Goal: Task Accomplishment & Management: Manage account settings

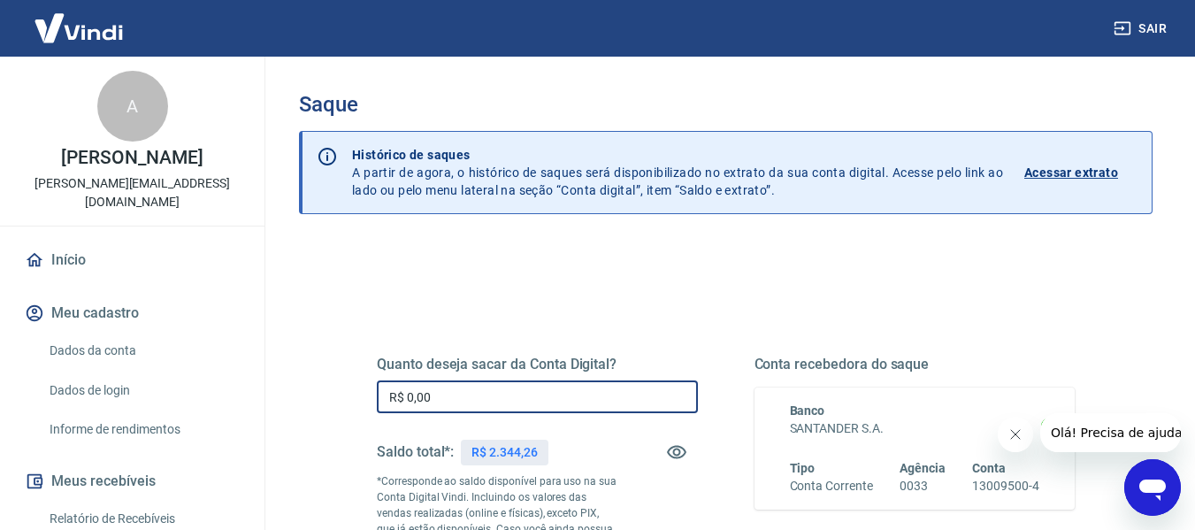
click at [488, 390] on input "R$ 0,00" at bounding box center [537, 397] width 321 height 33
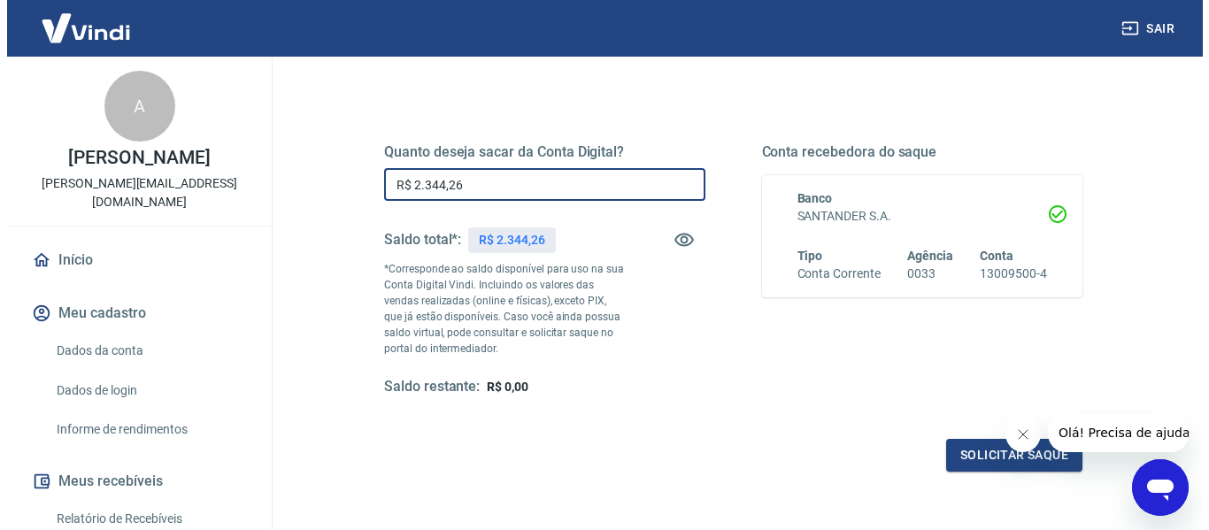
scroll to position [265, 0]
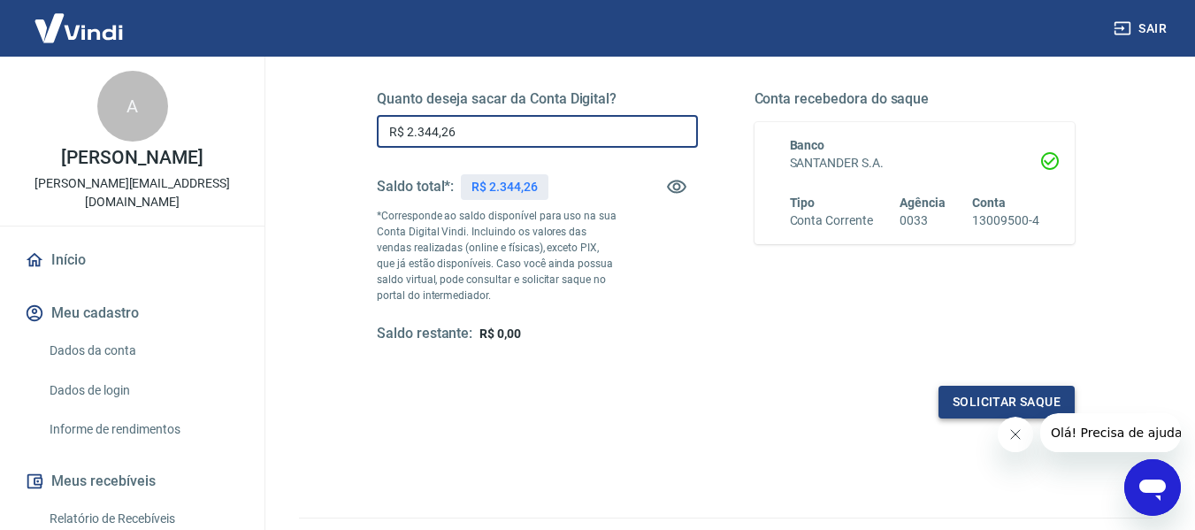
type input "R$ 2.344,26"
click at [997, 391] on button "Solicitar saque" at bounding box center [1007, 402] width 136 height 33
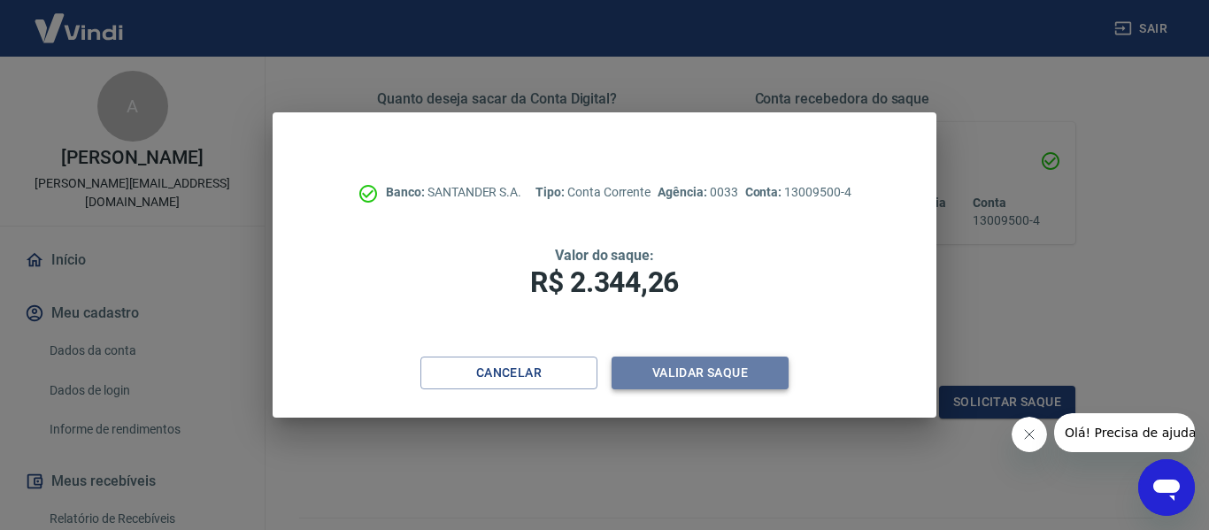
click at [749, 375] on button "Validar saque" at bounding box center [699, 373] width 177 height 33
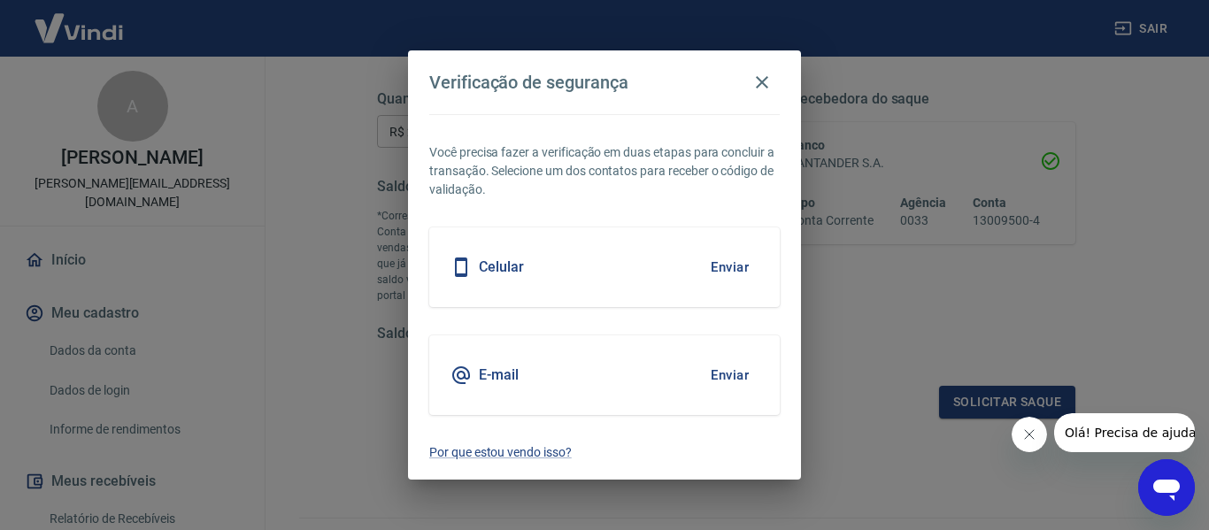
click at [737, 275] on button "Enviar" at bounding box center [730, 267] width 58 height 37
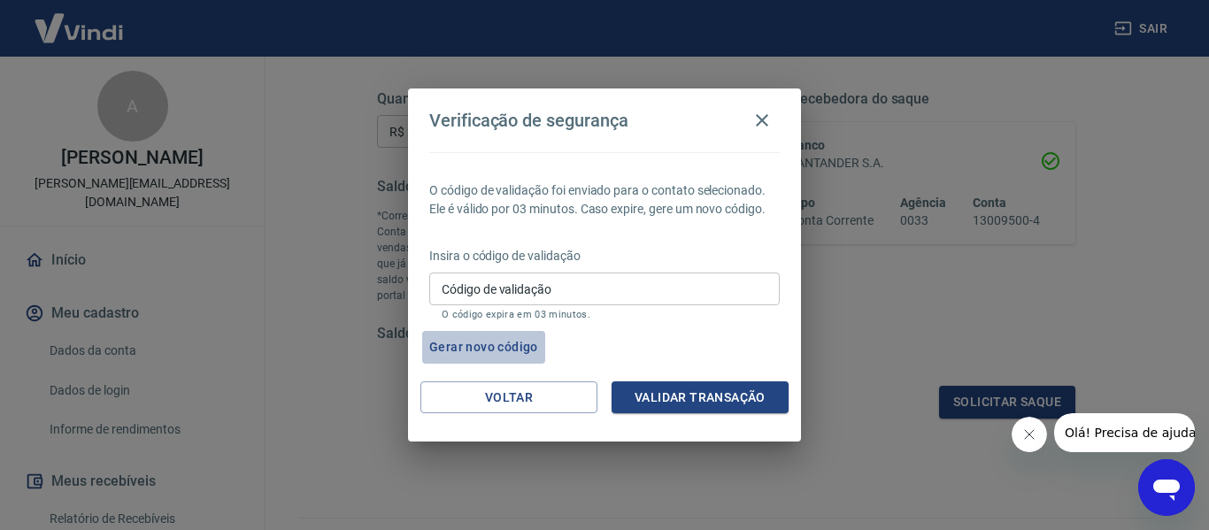
click at [509, 351] on button "Gerar novo código" at bounding box center [483, 347] width 123 height 33
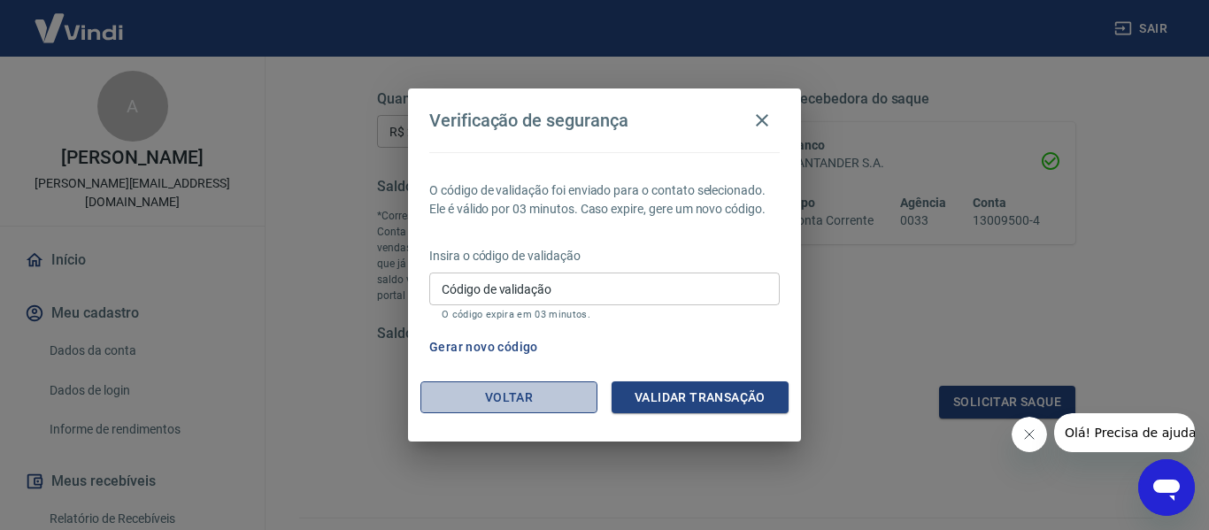
click at [560, 391] on button "Voltar" at bounding box center [508, 397] width 177 height 33
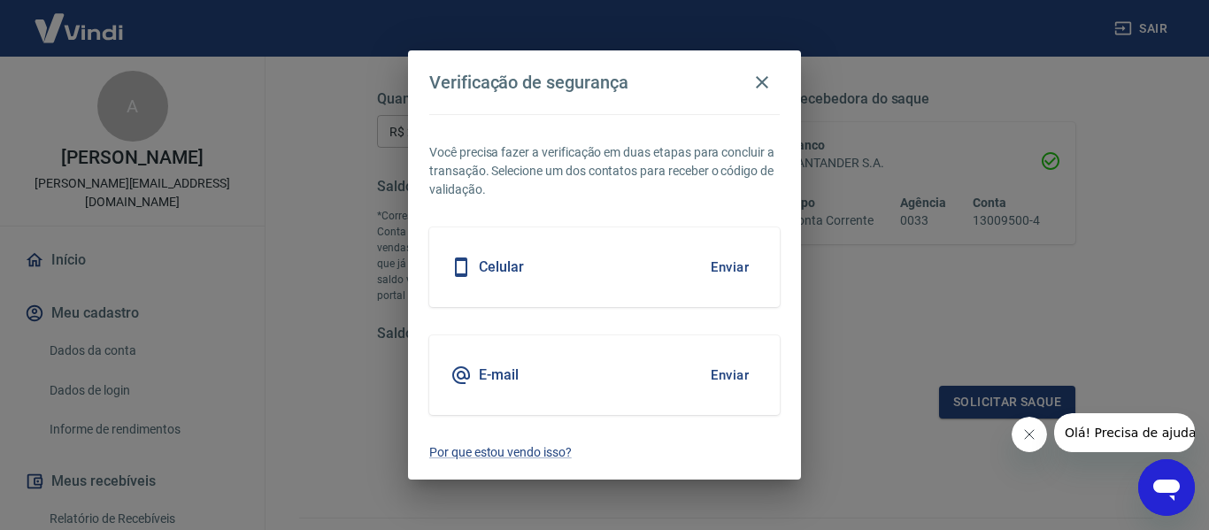
click at [734, 374] on button "Enviar" at bounding box center [730, 375] width 58 height 37
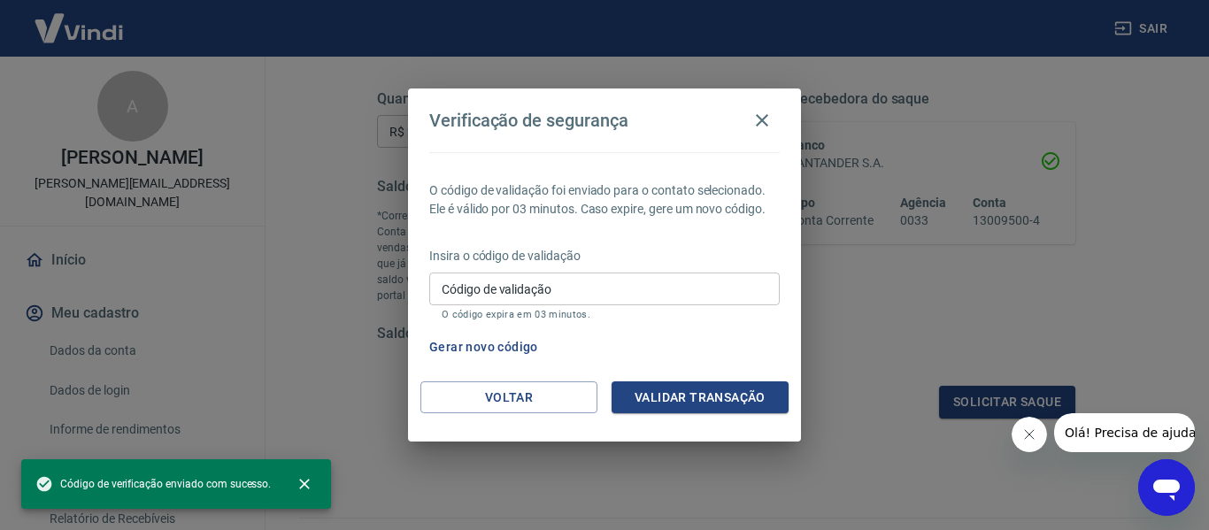
click at [611, 286] on input "Código de validação" at bounding box center [604, 289] width 350 height 33
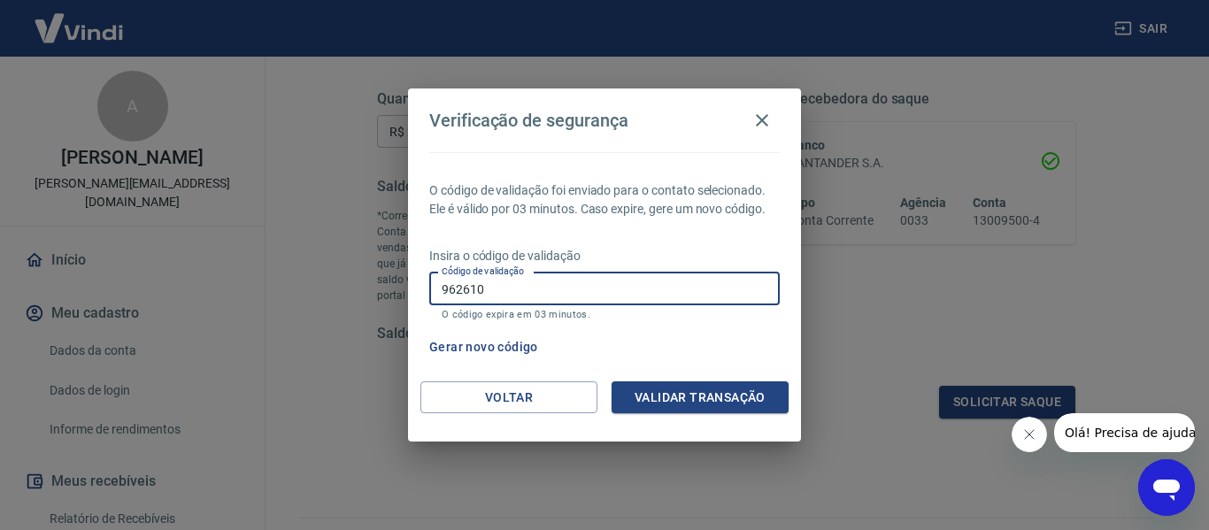
type input "962610"
click at [764, 405] on button "Validar transação" at bounding box center [699, 397] width 177 height 33
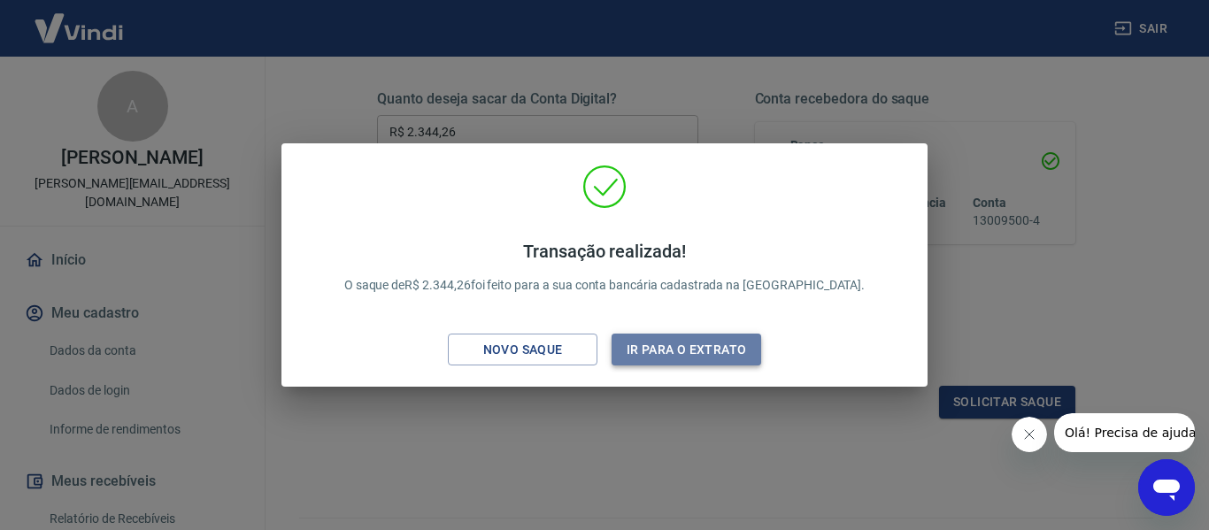
click at [675, 353] on button "Ir para o extrato" at bounding box center [686, 350] width 150 height 33
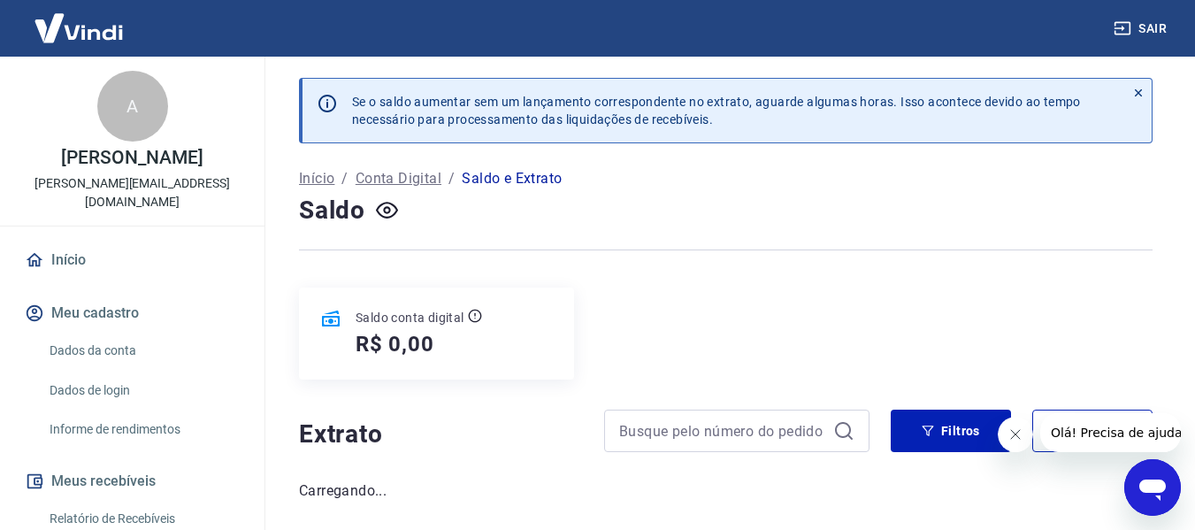
click at [1075, 350] on div "Saldo conta digital R$ 0,00" at bounding box center [726, 334] width 854 height 92
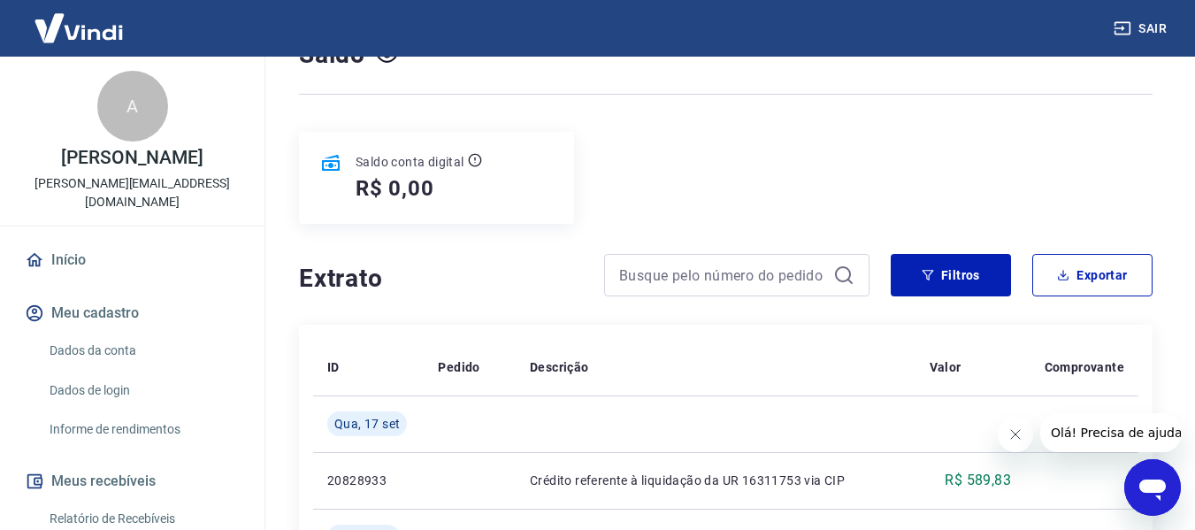
scroll to position [158, 0]
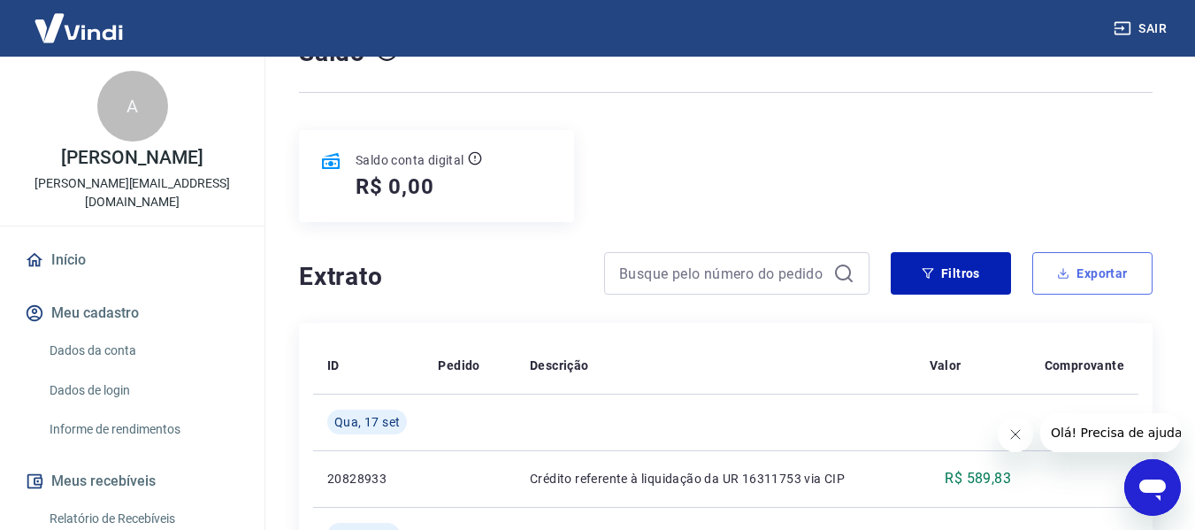
click at [1098, 288] on button "Exportar" at bounding box center [1093, 273] width 120 height 42
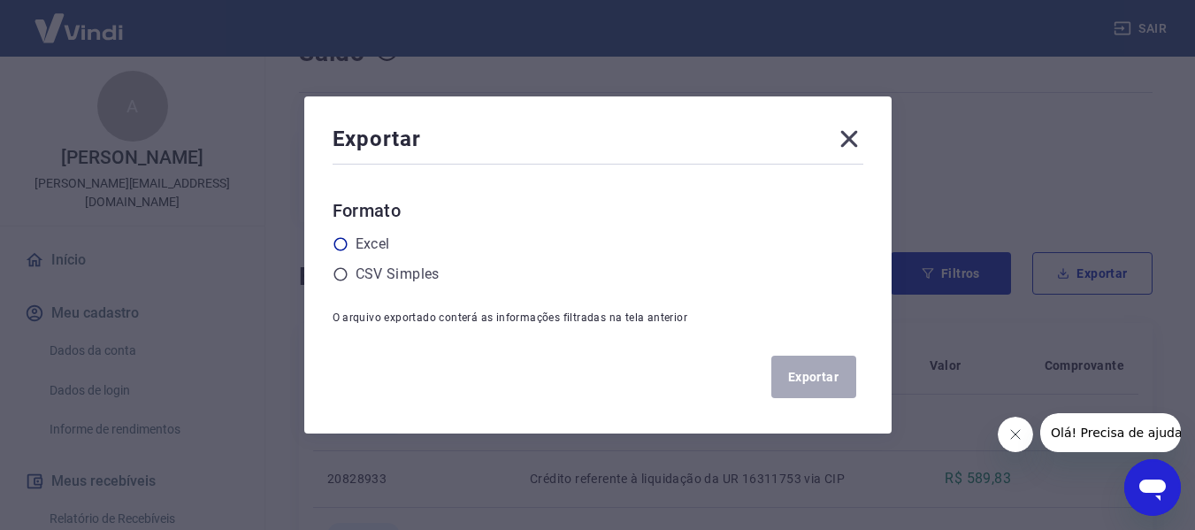
click at [402, 249] on div "Excel" at bounding box center [598, 244] width 531 height 21
click at [376, 241] on label "Excel" at bounding box center [373, 244] width 35 height 21
click at [0, 0] on input "radio" at bounding box center [0, 0] width 0 height 0
click at [820, 369] on button "Exportar" at bounding box center [814, 377] width 85 height 42
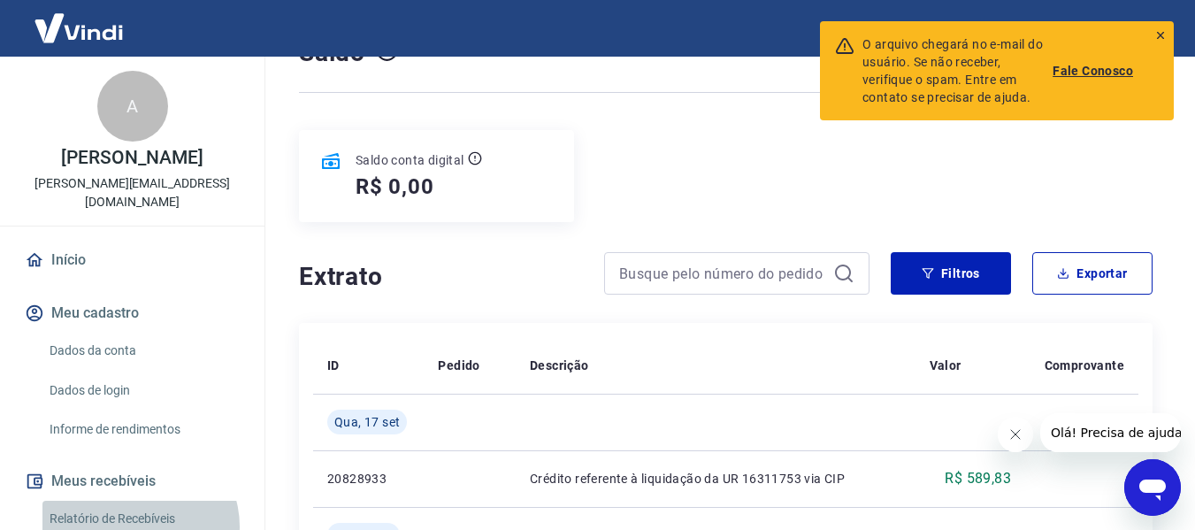
click at [139, 508] on link "Relatório de Recebíveis" at bounding box center [142, 519] width 201 height 36
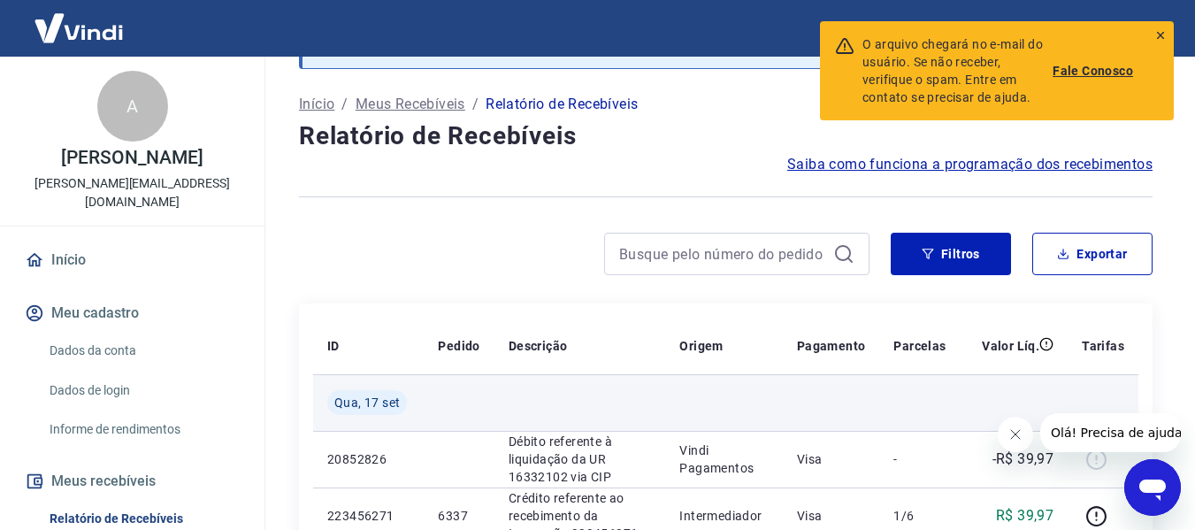
scroll to position [158, 0]
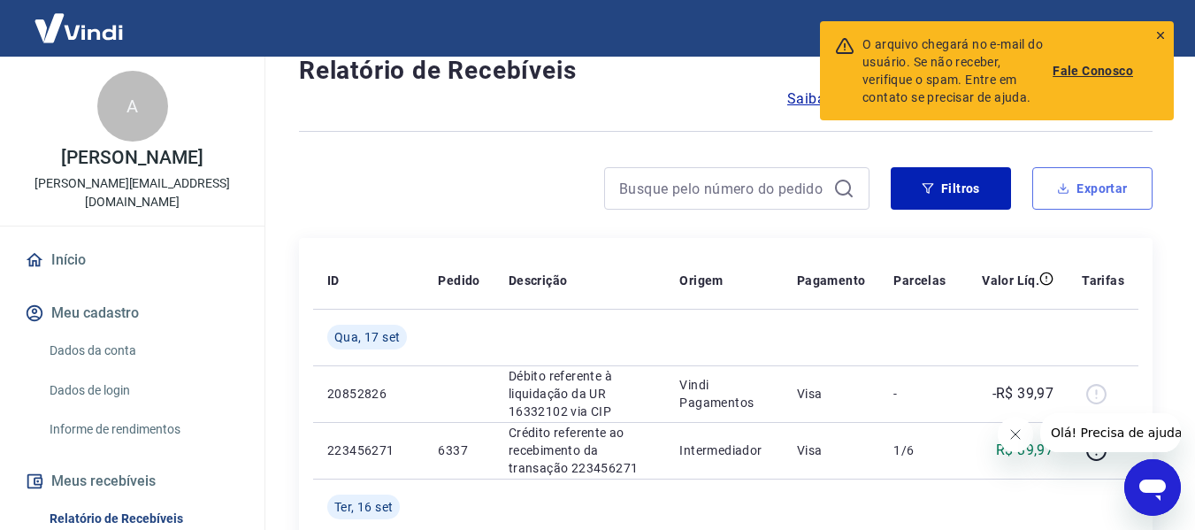
click at [1069, 202] on button "Exportar" at bounding box center [1093, 188] width 120 height 42
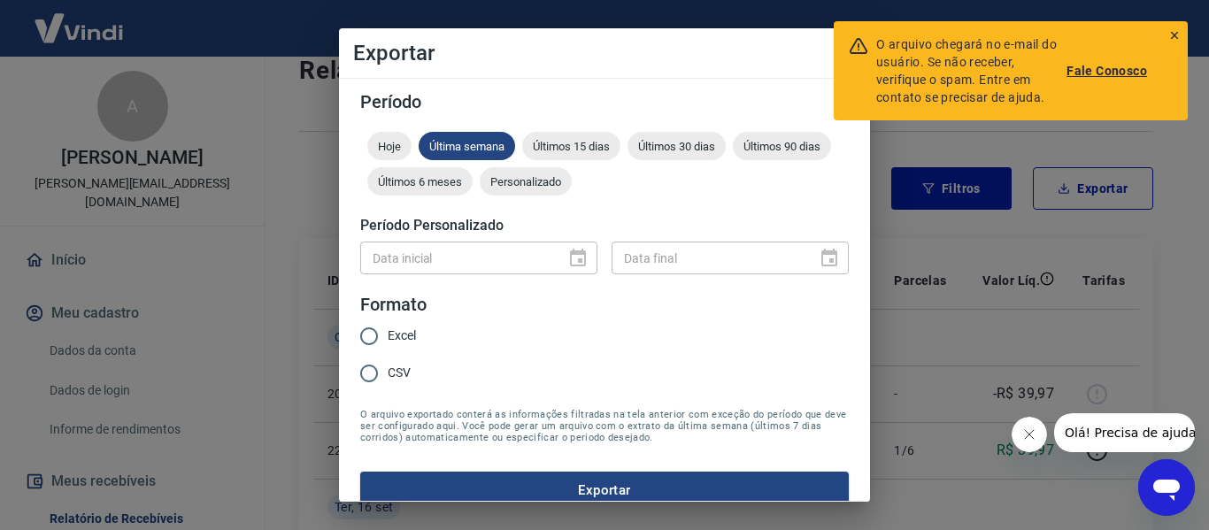
click at [384, 334] on input "Excel" at bounding box center [368, 336] width 37 height 37
radio input "true"
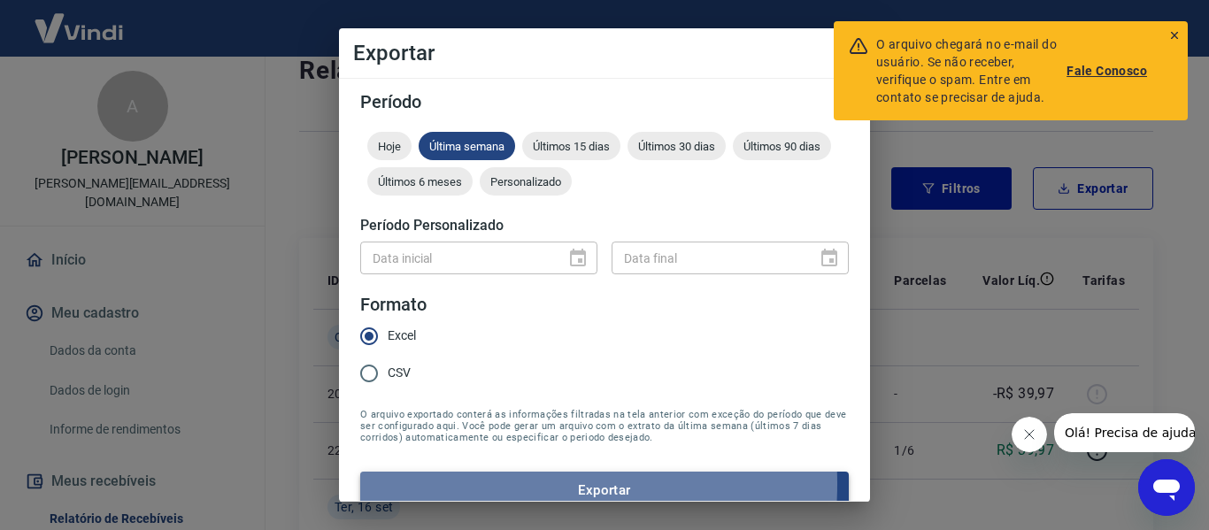
click at [457, 484] on button "Exportar" at bounding box center [604, 490] width 488 height 37
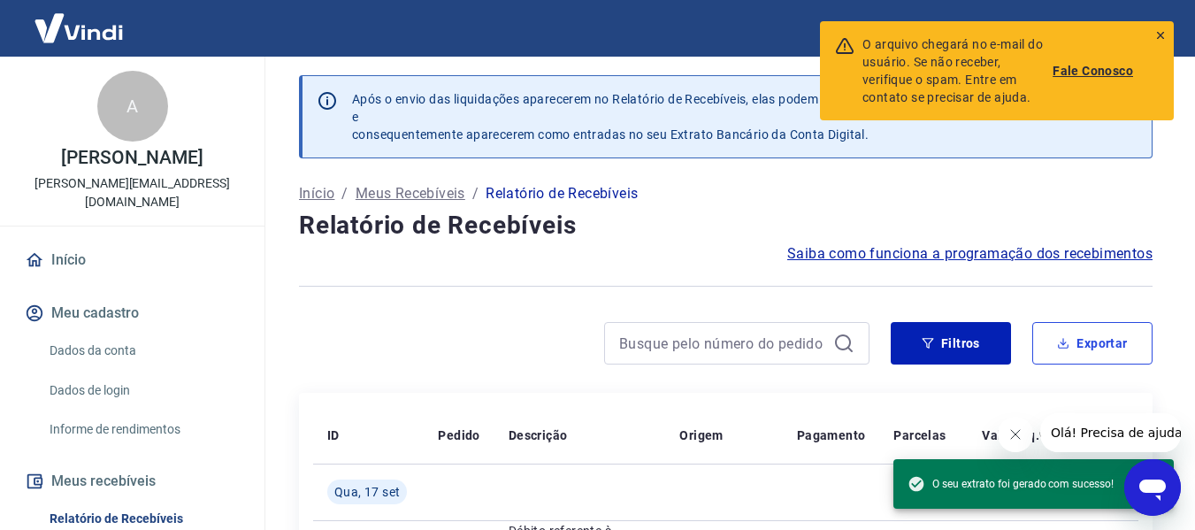
scroll to position [0, 0]
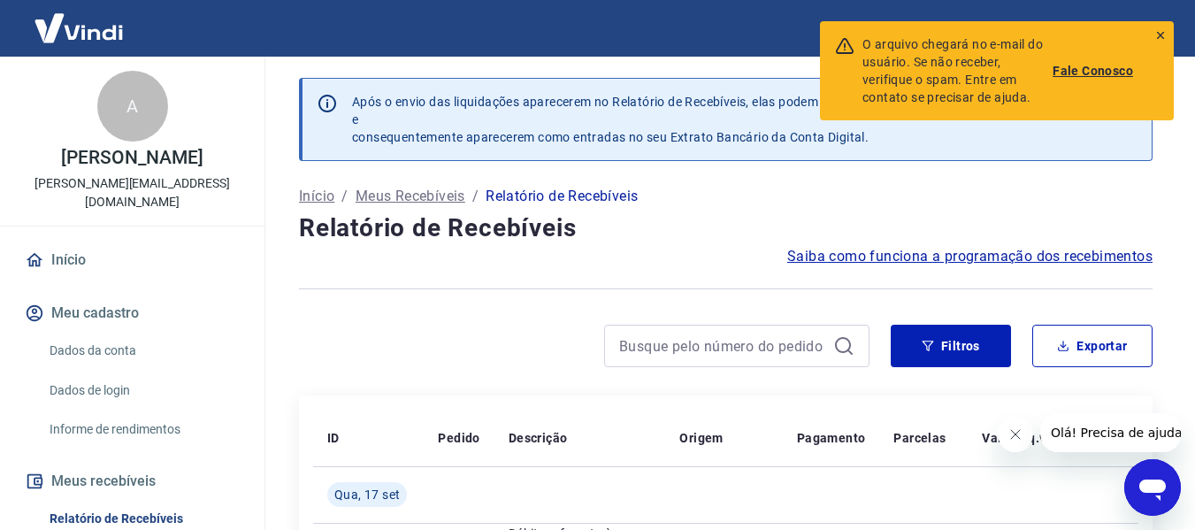
click at [1163, 29] on icon at bounding box center [1161, 35] width 12 height 12
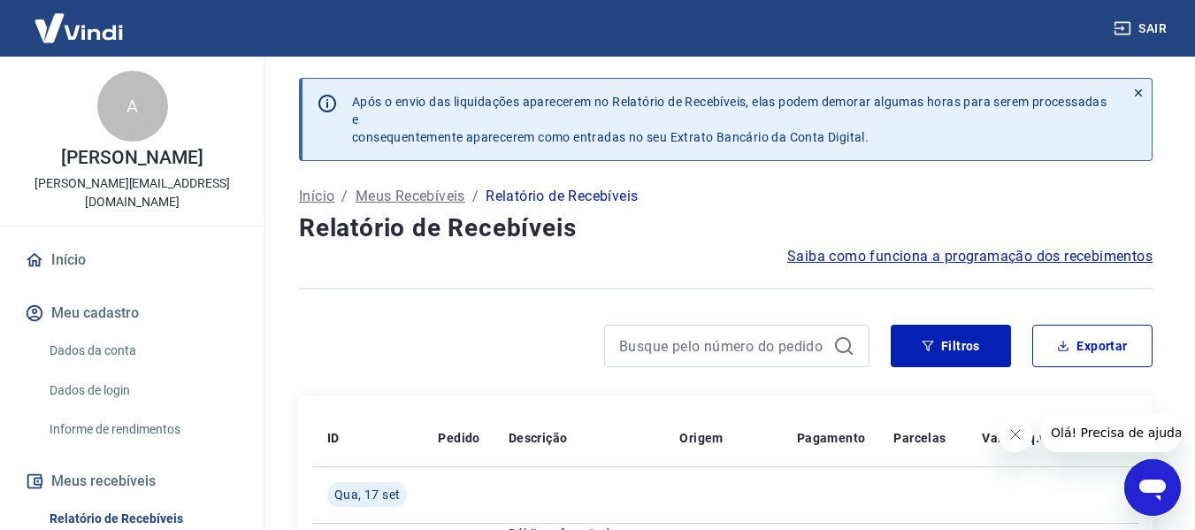
click at [1143, 26] on button "Sair" at bounding box center [1143, 28] width 64 height 33
